Goal: Complete application form: Complete application form

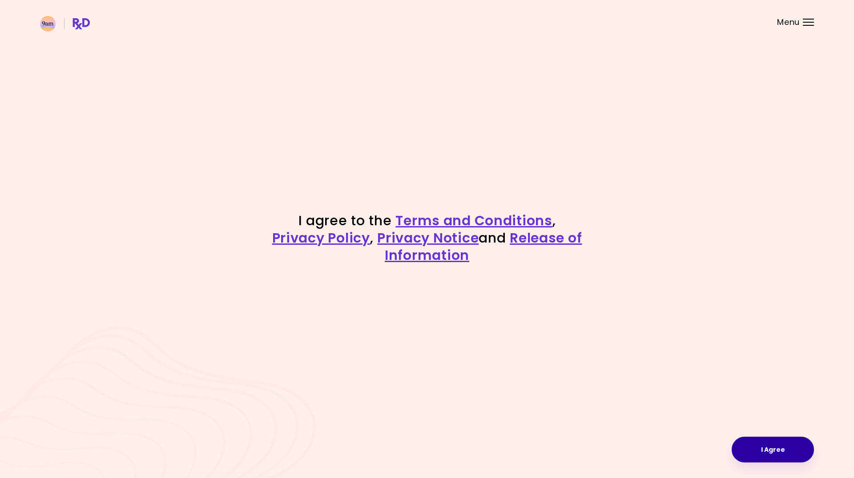
click at [762, 444] on button "I Agree" at bounding box center [772, 450] width 82 height 26
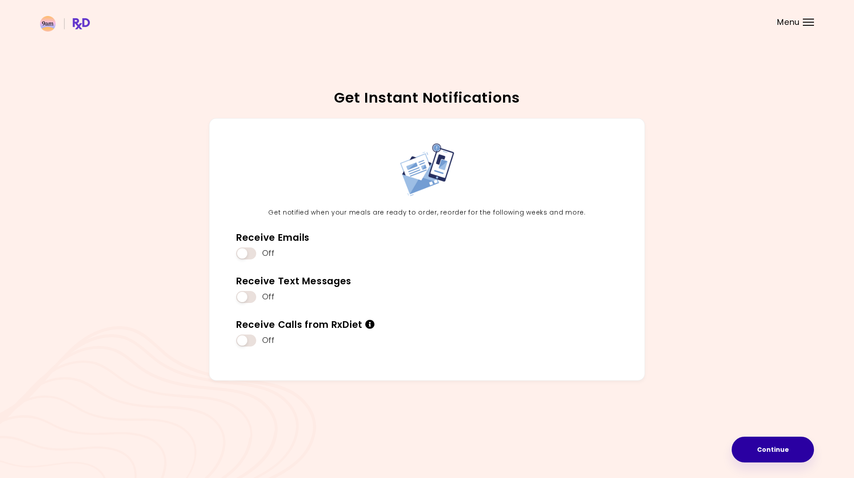
click at [779, 453] on button "Continue" at bounding box center [772, 450] width 82 height 26
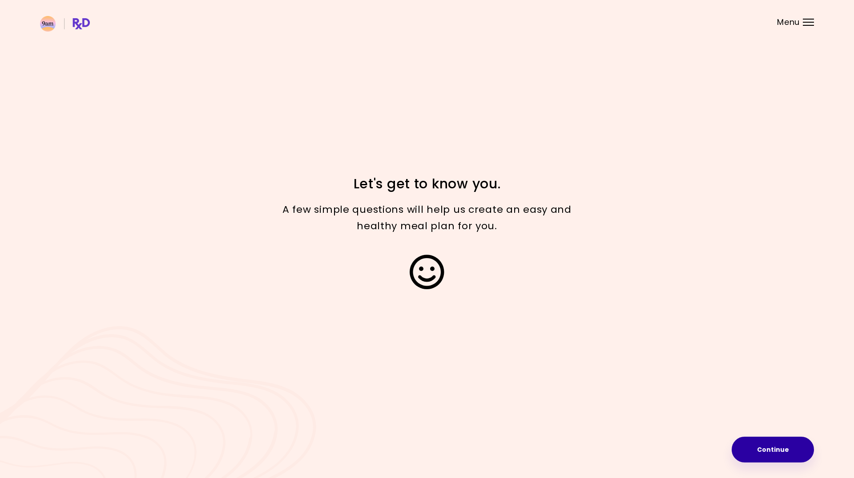
click at [775, 445] on button "Continue" at bounding box center [772, 450] width 82 height 26
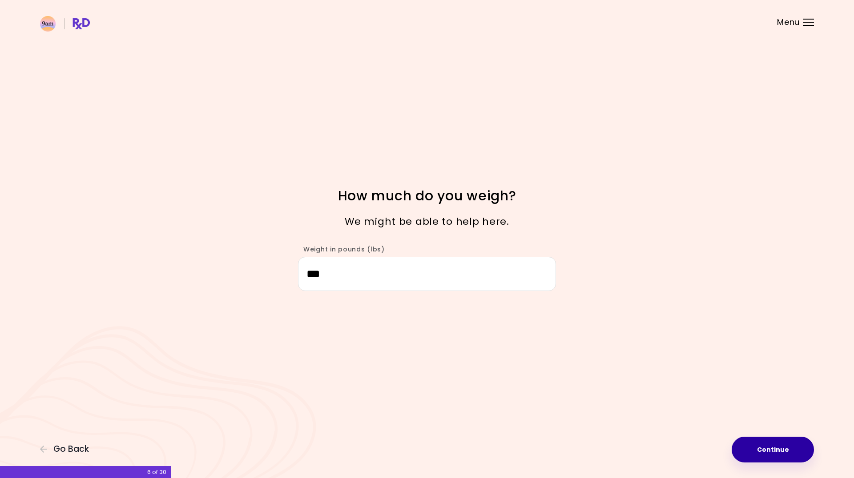
click at [764, 448] on button "Continue" at bounding box center [772, 450] width 82 height 26
select select "****"
click at [785, 447] on button "Continue" at bounding box center [772, 450] width 82 height 26
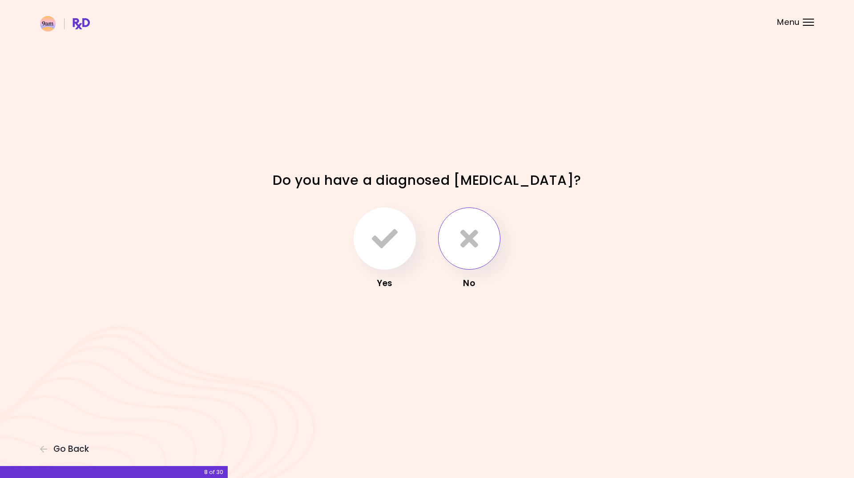
click at [463, 246] on icon "button" at bounding box center [469, 239] width 18 height 26
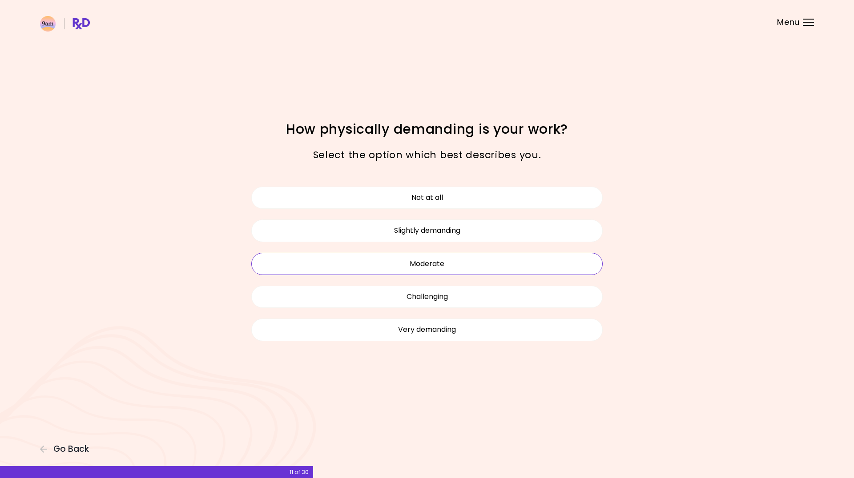
click at [452, 268] on button "Moderate" at bounding box center [426, 264] width 351 height 22
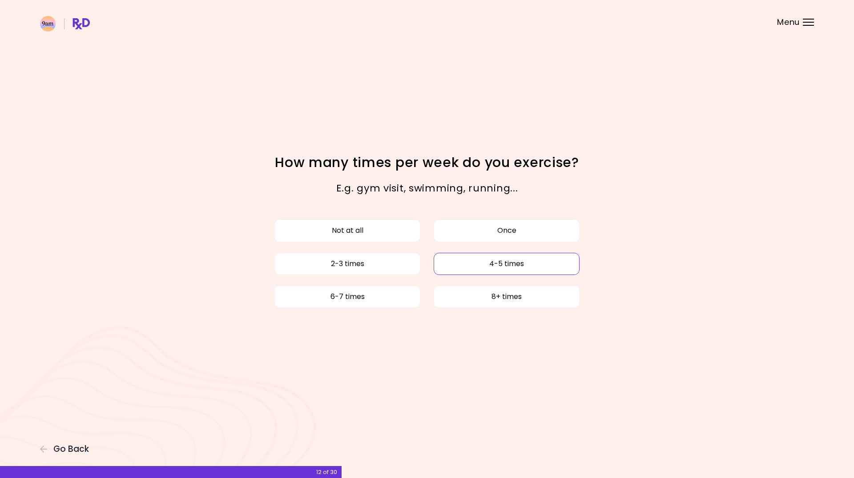
click at [513, 265] on button "4-5 times" at bounding box center [506, 264] width 146 height 22
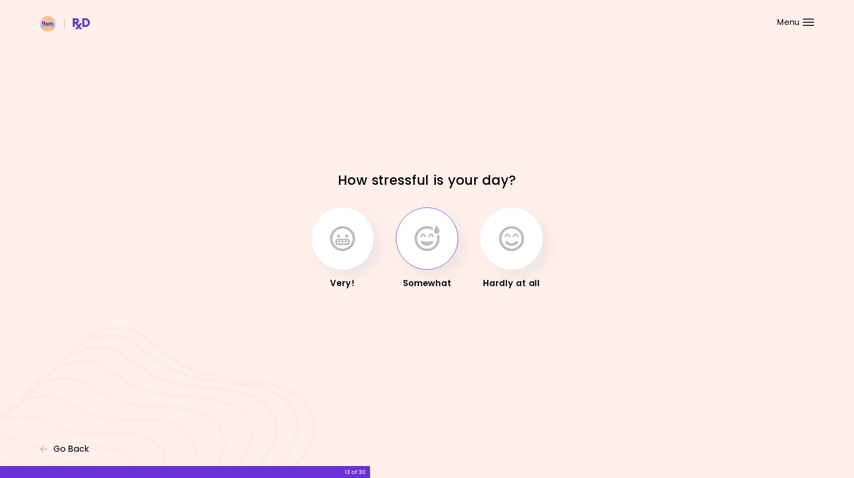
click at [439, 246] on icon "button" at bounding box center [426, 239] width 25 height 26
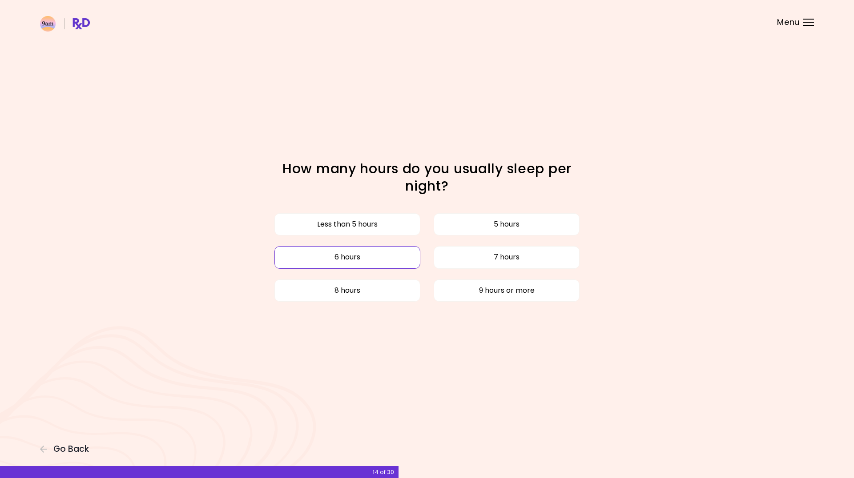
click at [372, 262] on button "6 hours" at bounding box center [347, 257] width 146 height 22
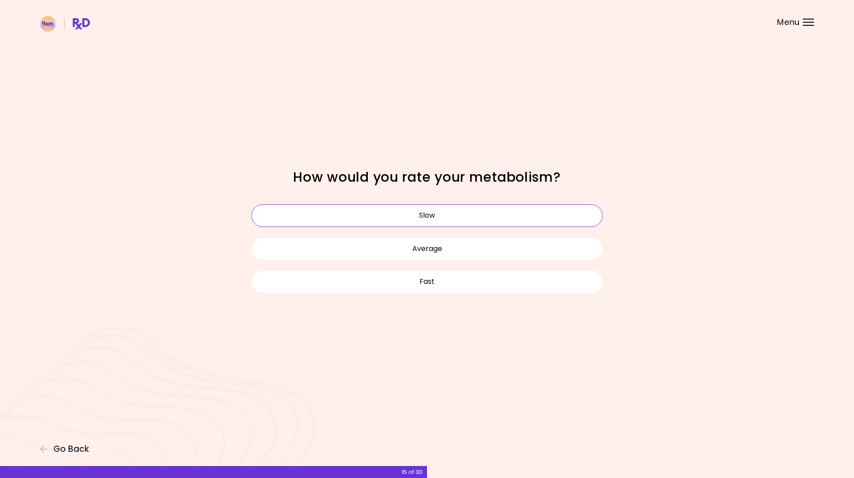
click at [445, 214] on button "Slow" at bounding box center [426, 215] width 351 height 22
